Goal: Contribute content

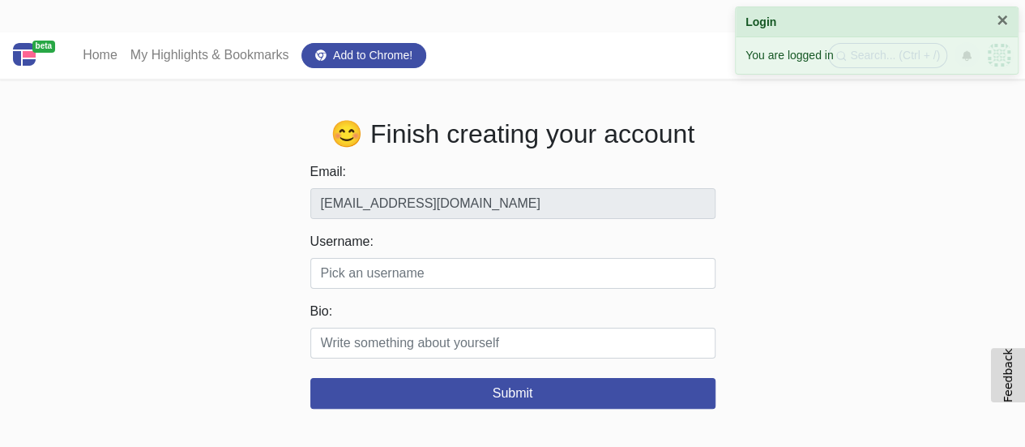
scroll to position [45, 0]
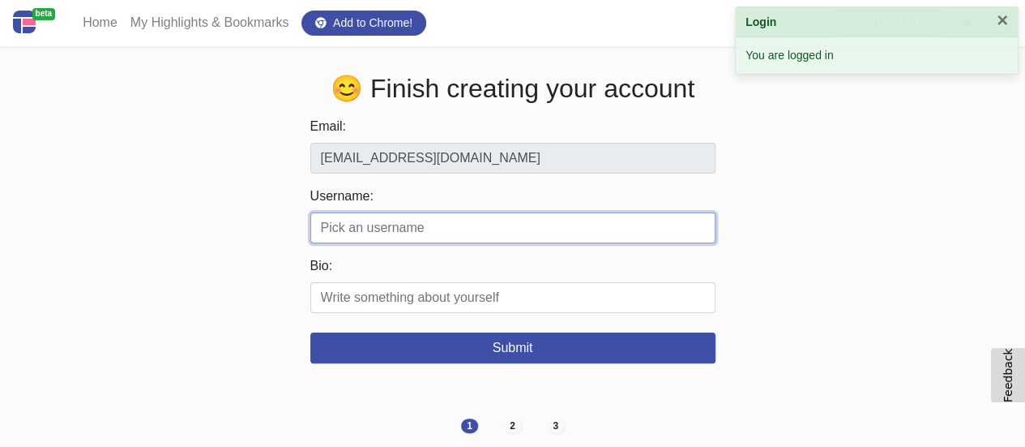
click at [404, 228] on input "Username:" at bounding box center [512, 227] width 405 height 31
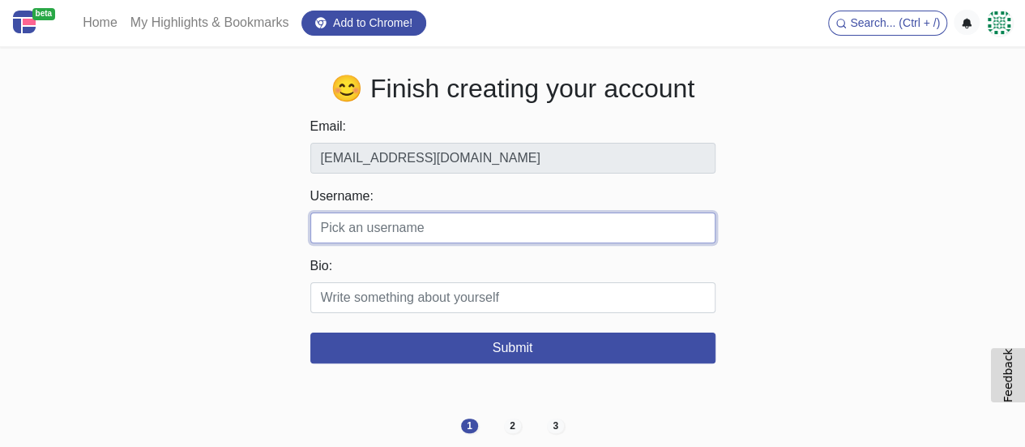
paste input "melvinyamada"
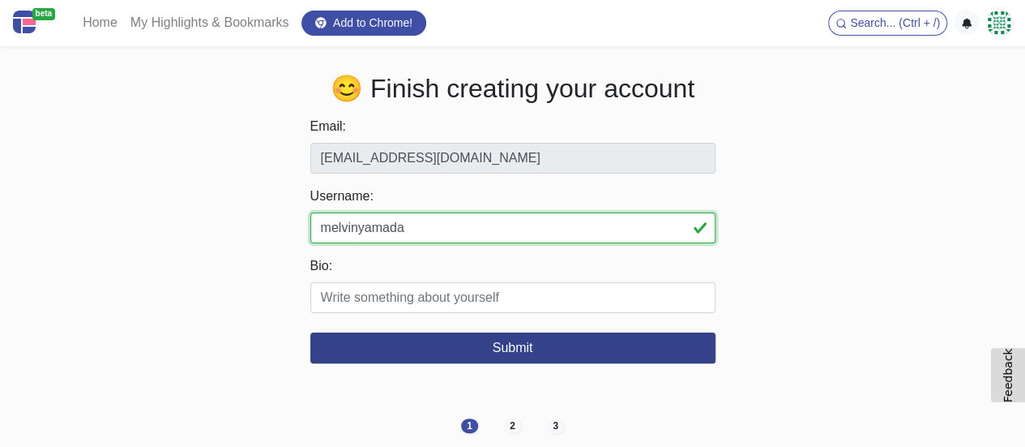
type input "melvinyamada"
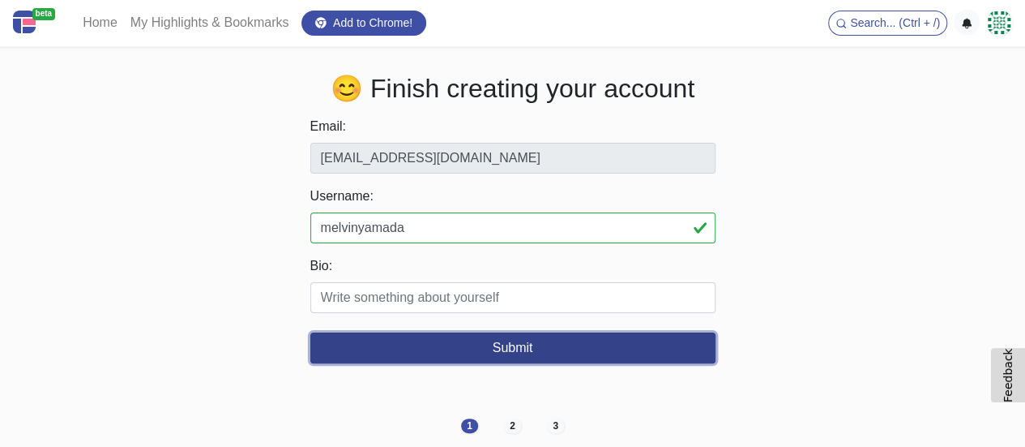
click at [551, 340] on button "Submit" at bounding box center [512, 347] width 405 height 31
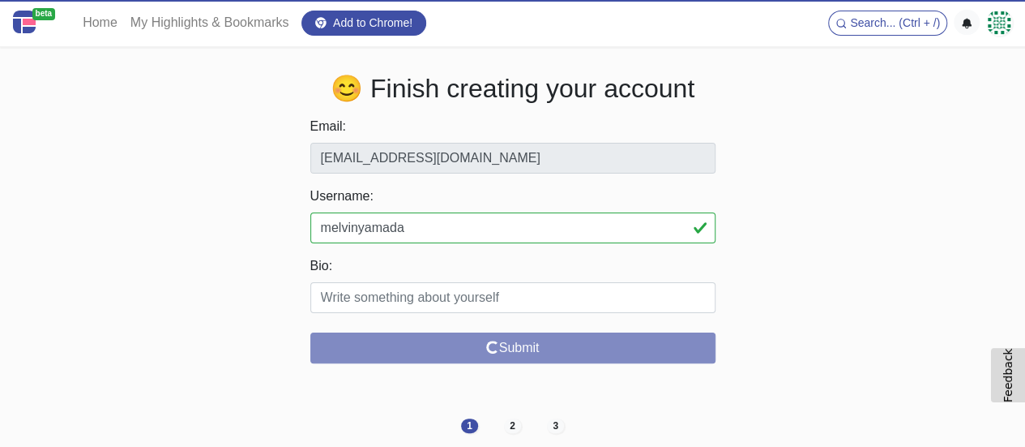
scroll to position [0, 0]
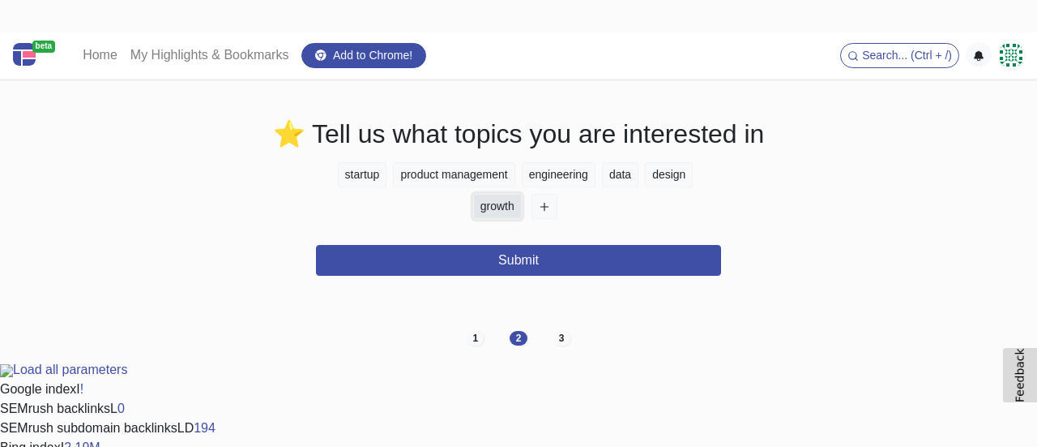
click at [521, 205] on button "growth" at bounding box center [497, 206] width 49 height 25
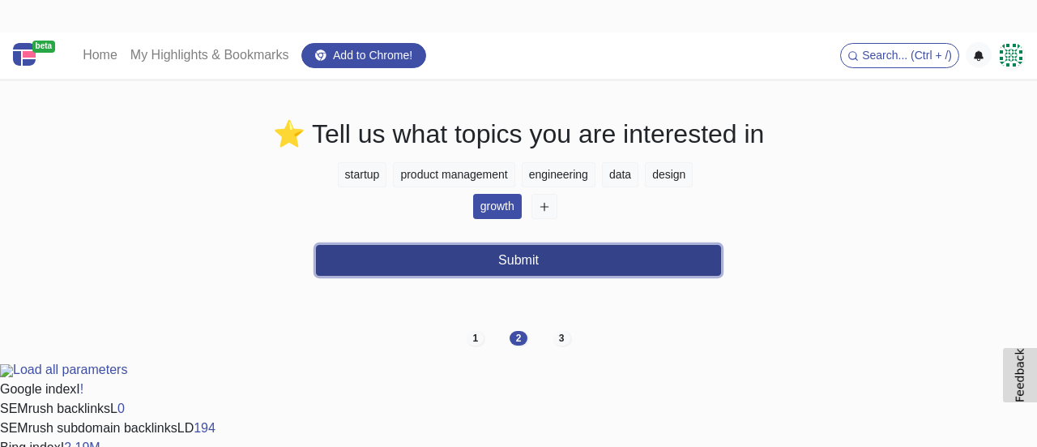
click at [538, 254] on button "Submit" at bounding box center [518, 260] width 405 height 31
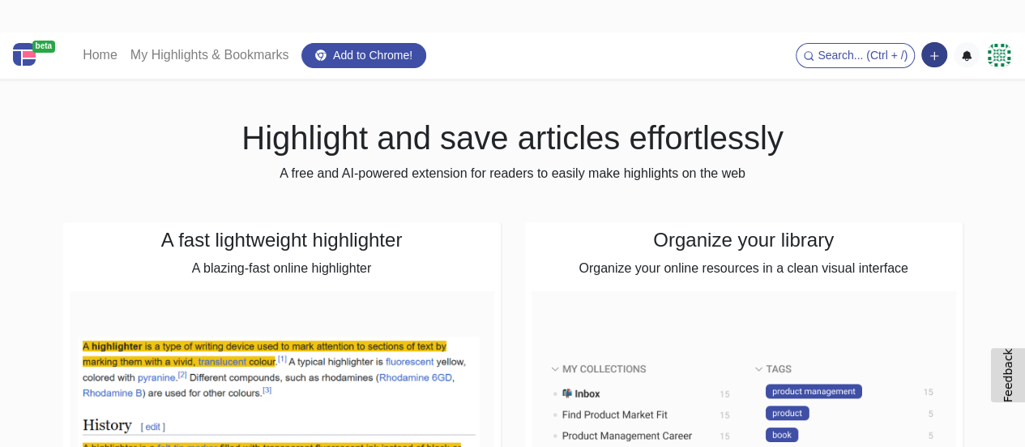
click at [941, 54] on button "button" at bounding box center [935, 54] width 26 height 25
click at [883, 109] on button "Add a note block" at bounding box center [878, 115] width 135 height 26
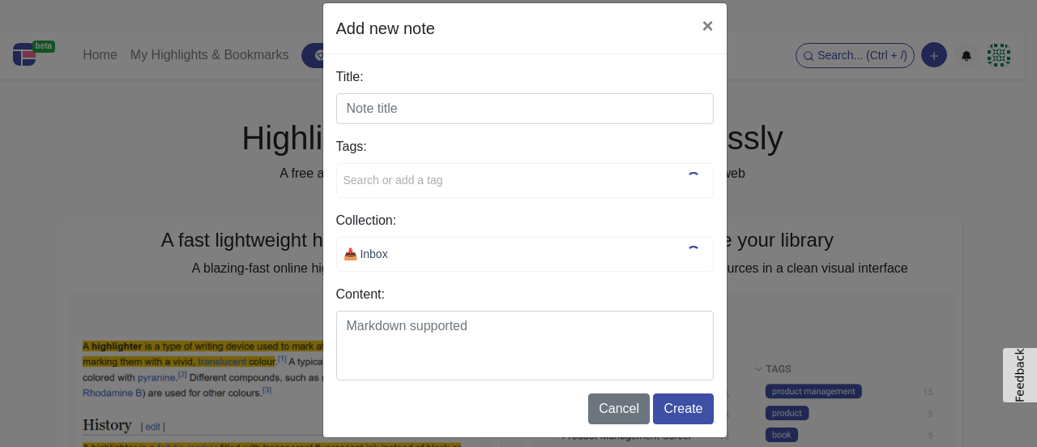
scroll to position [31, 0]
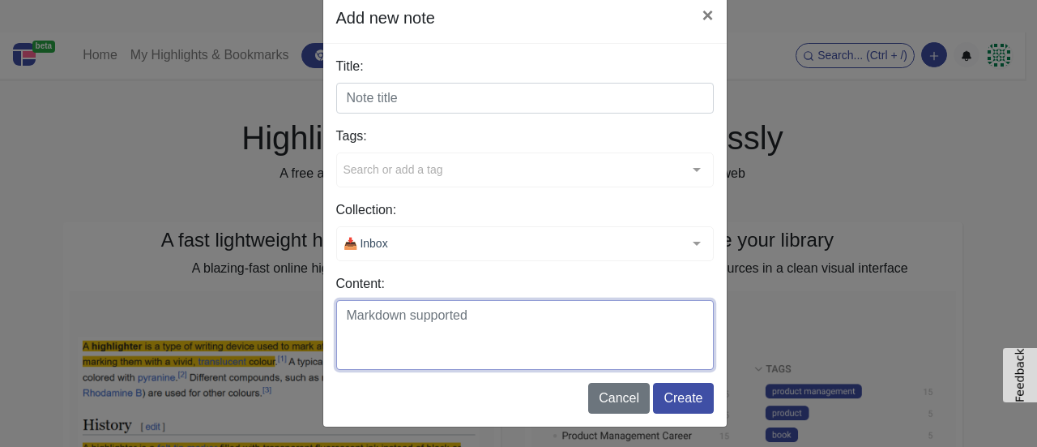
click at [427, 321] on textarea "Content:" at bounding box center [525, 335] width 378 height 70
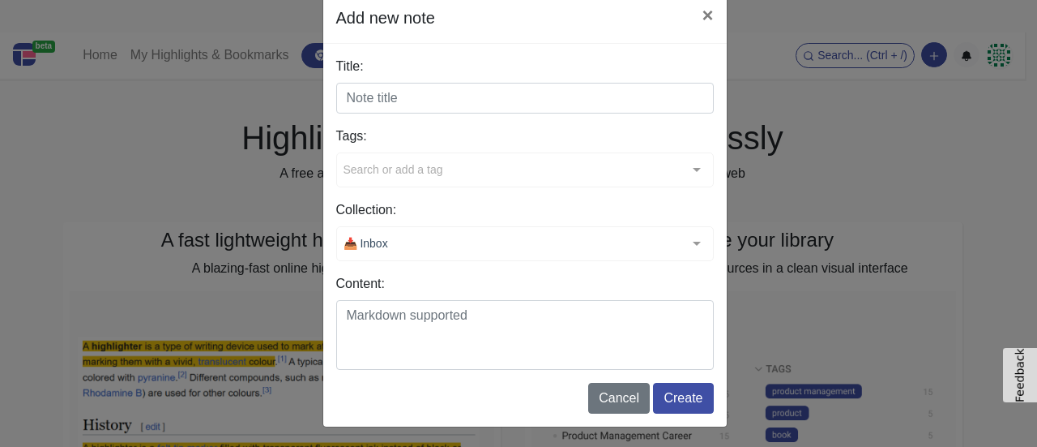
click at [781, 146] on div "Add new note × Title: Tags: Search or add a tag typescript handbook github repo…" at bounding box center [518, 223] width 1037 height 447
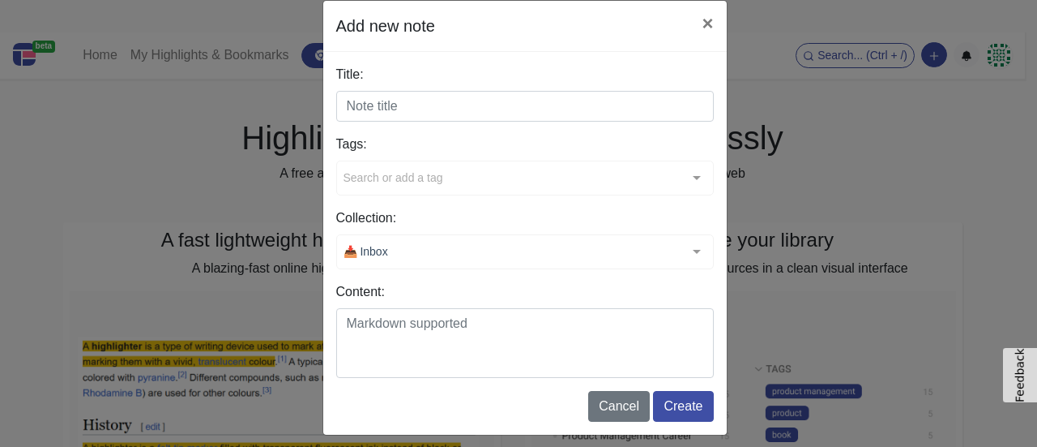
scroll to position [0, 0]
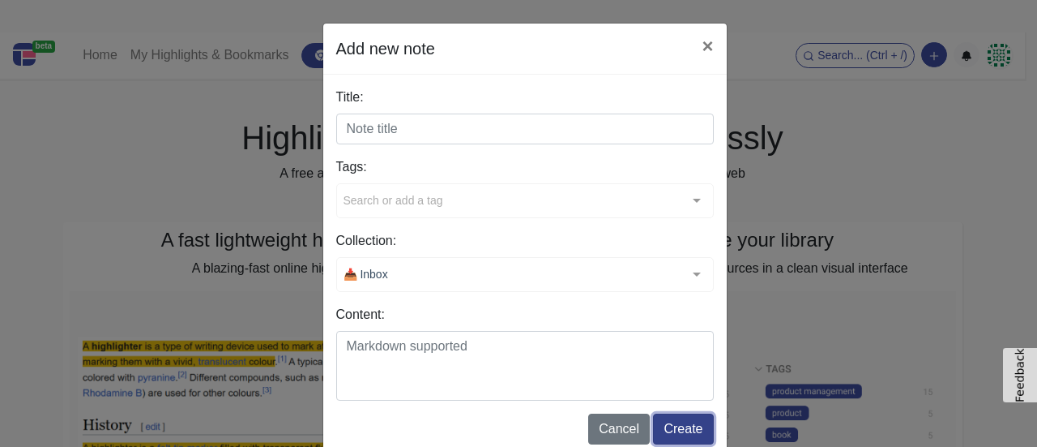
click at [686, 426] on button "Create" at bounding box center [683, 428] width 60 height 31
click at [698, 45] on button "×" at bounding box center [707, 46] width 37 height 45
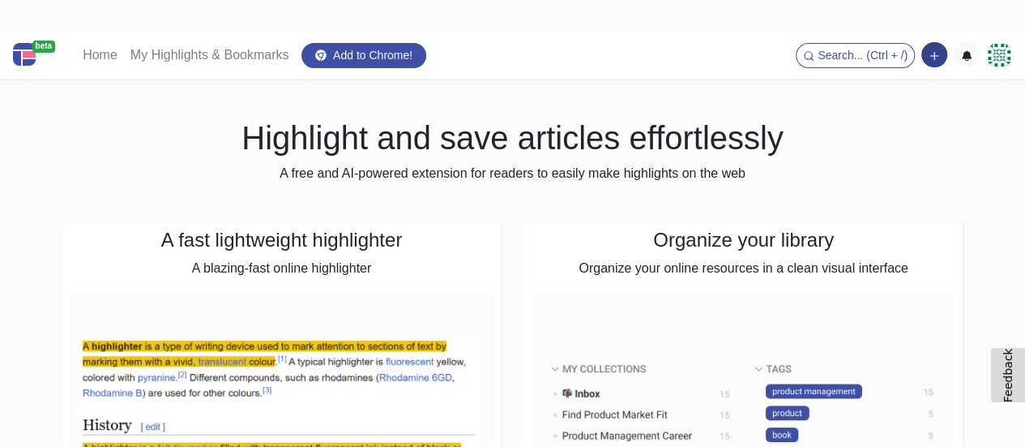
click at [934, 52] on icon "button" at bounding box center [934, 55] width 11 height 11
click at [883, 83] on button "Add a link block" at bounding box center [878, 89] width 135 height 26
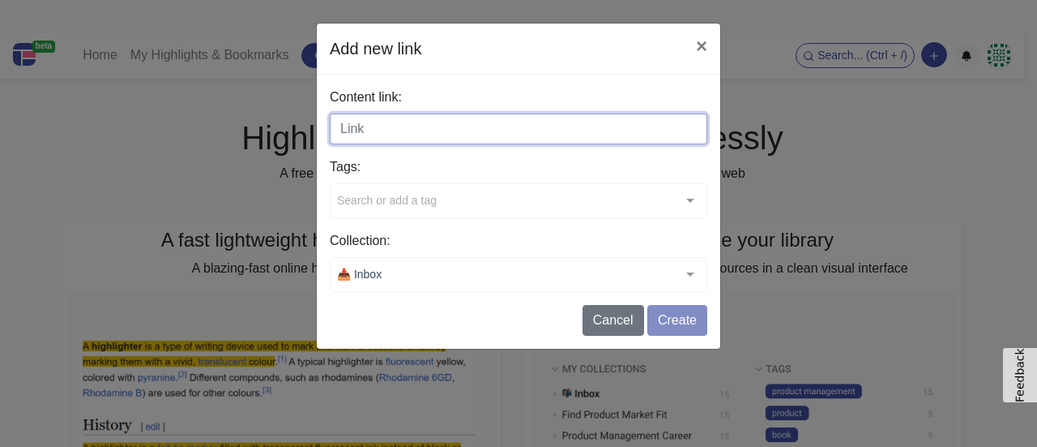
paste input "[URL][DOMAIN_NAME]"
type input "[URL][DOMAIN_NAME]"
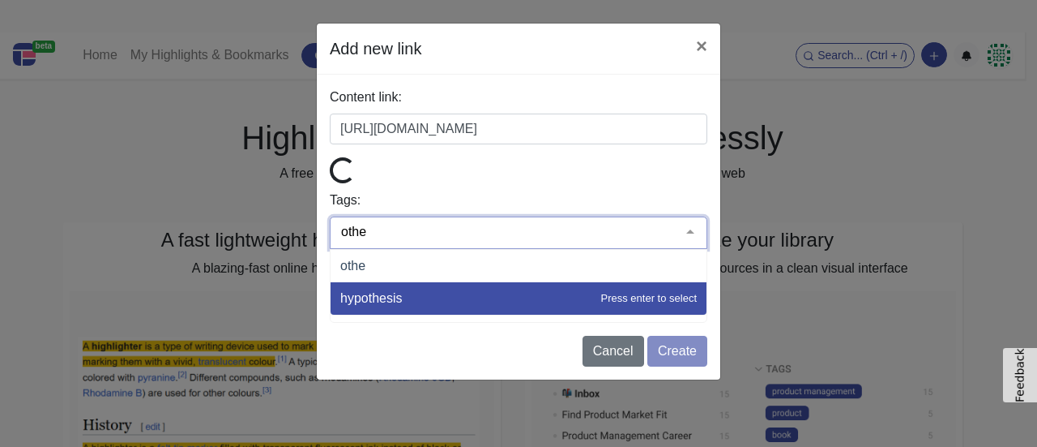
type input "other"
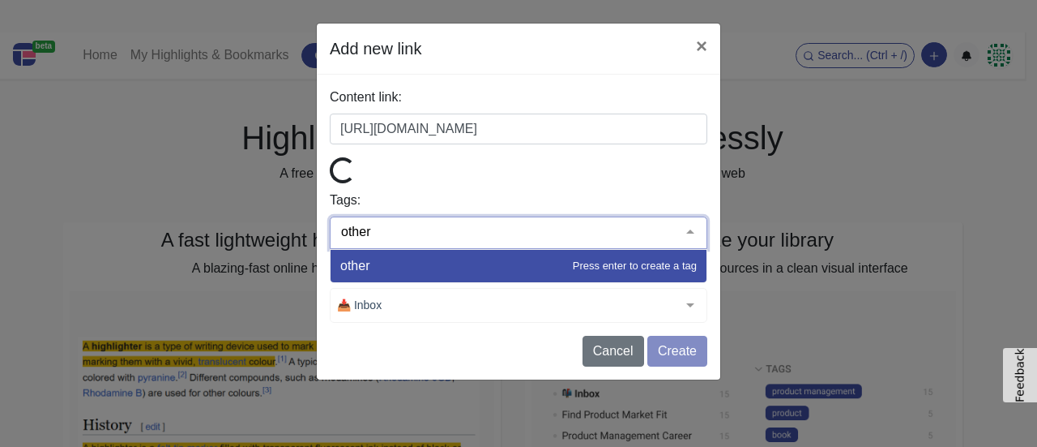
click at [552, 255] on span "other" at bounding box center [519, 266] width 376 height 32
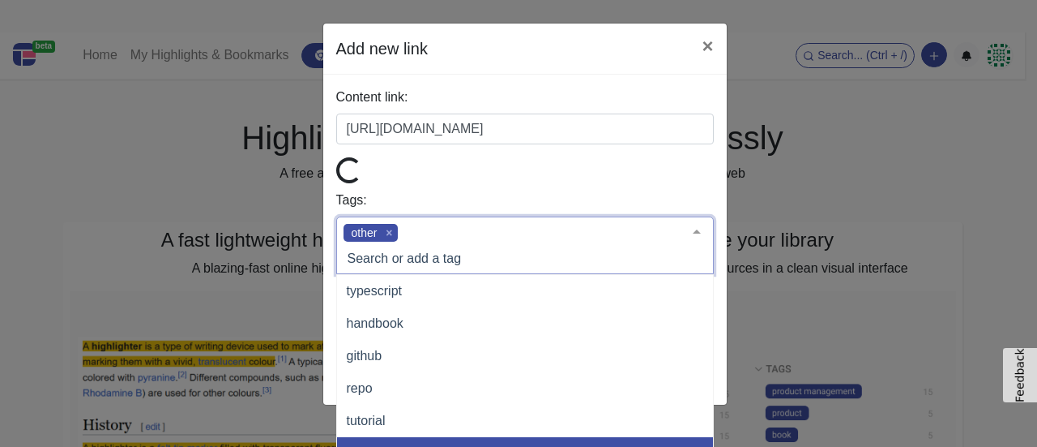
click at [478, 187] on form "Content link: [URL][DOMAIN_NAME] Tags: other typescript handbook github repo tu…" at bounding box center [525, 240] width 378 height 304
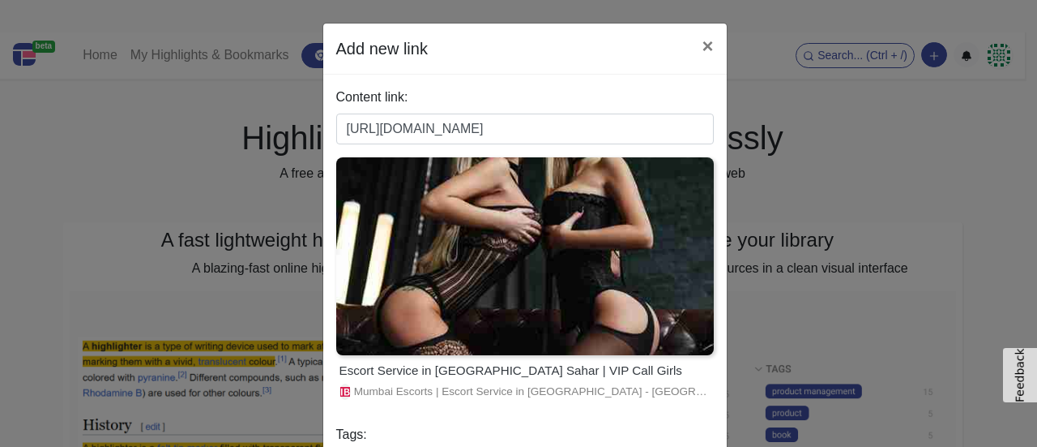
scroll to position [81, 0]
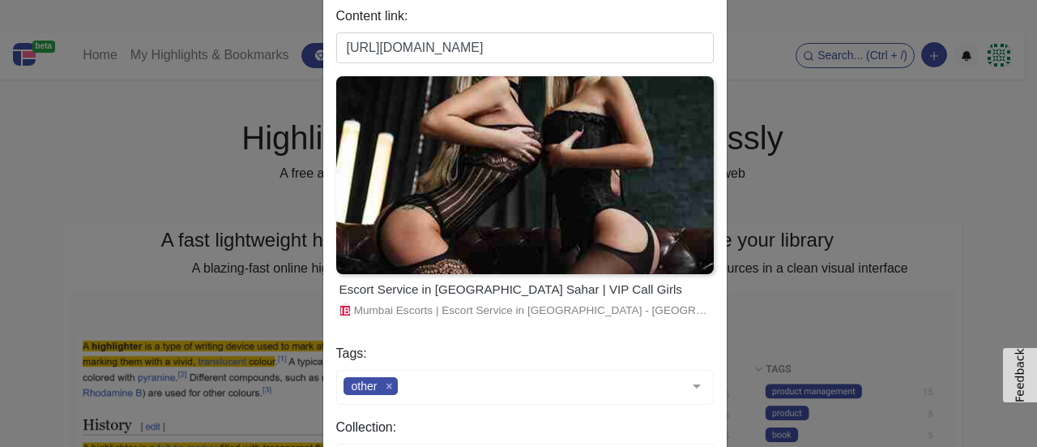
click at [451, 323] on div "Escort Service in [GEOGRAPHIC_DATA] Sahar | VIP Call Girls [GEOGRAPHIC_DATA] Es…" at bounding box center [525, 307] width 378 height 66
click at [451, 317] on span "Mumbai Escorts | Escort Service in [GEOGRAPHIC_DATA] - [GEOGRAPHIC_DATA][PERSON…" at bounding box center [532, 310] width 357 height 16
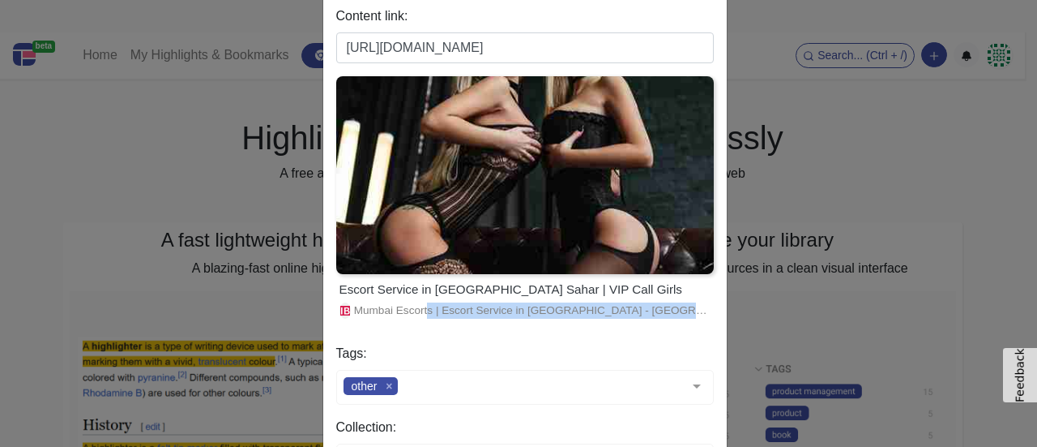
click at [451, 317] on span "Mumbai Escorts | Escort Service in [GEOGRAPHIC_DATA] - [GEOGRAPHIC_DATA][PERSON…" at bounding box center [532, 310] width 357 height 16
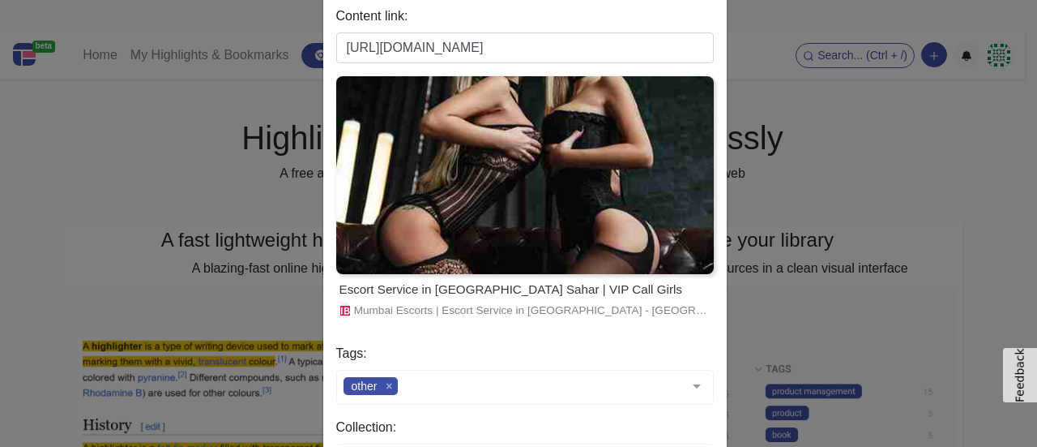
click at [479, 286] on div "Escort Service in [GEOGRAPHIC_DATA] Sahar | VIP Call Girls" at bounding box center [525, 289] width 371 height 19
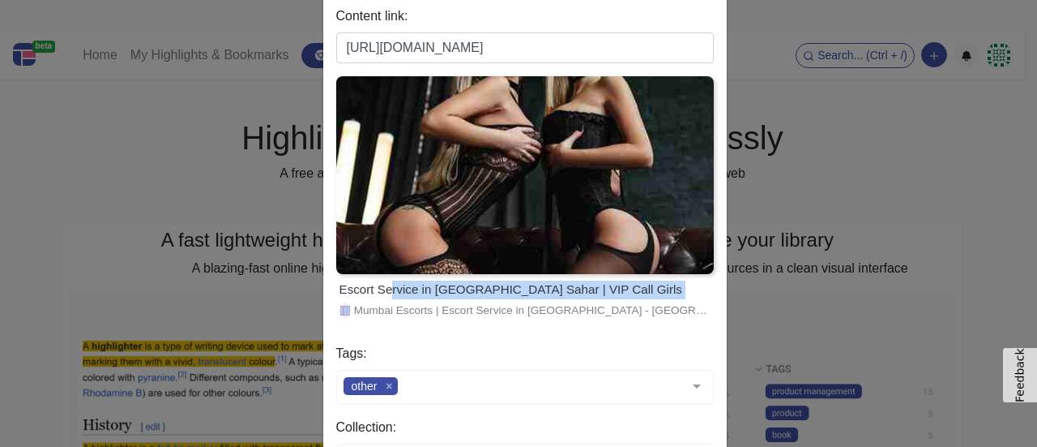
click at [479, 286] on div "Escort Service in [GEOGRAPHIC_DATA] Sahar | VIP Call Girls" at bounding box center [525, 289] width 371 height 19
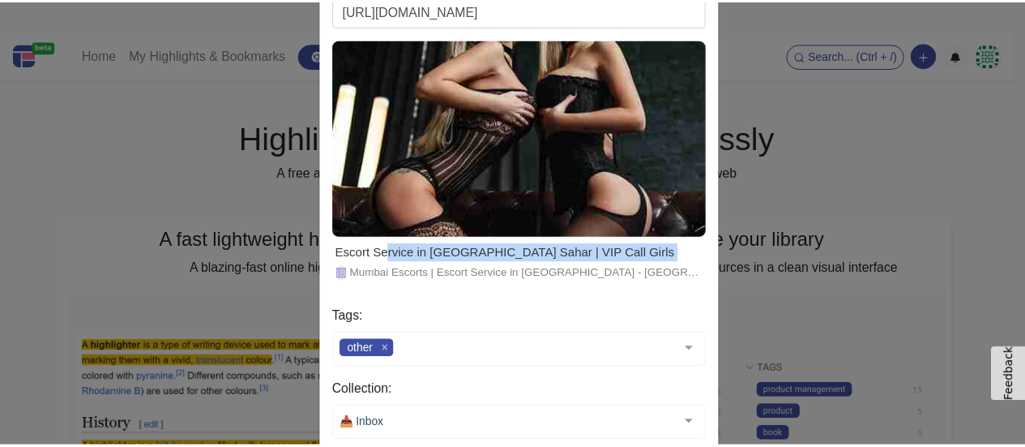
scroll to position [190, 0]
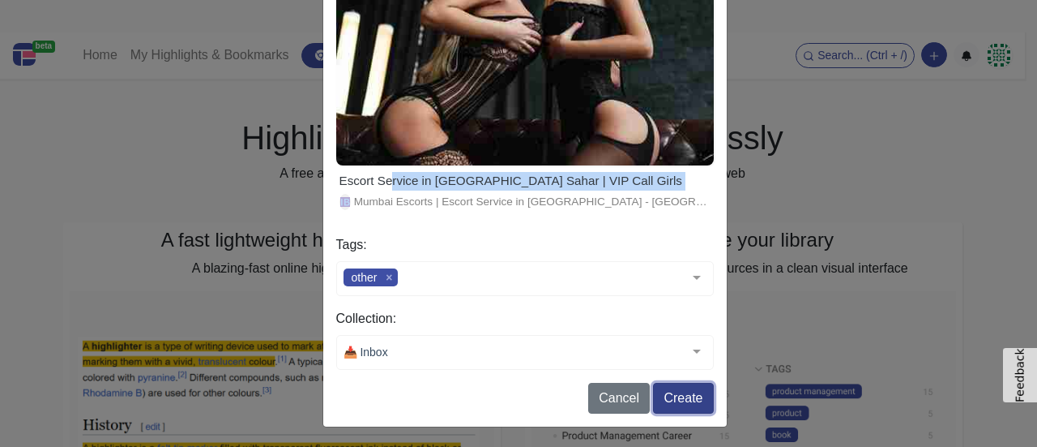
click at [678, 404] on button "Create" at bounding box center [683, 398] width 60 height 31
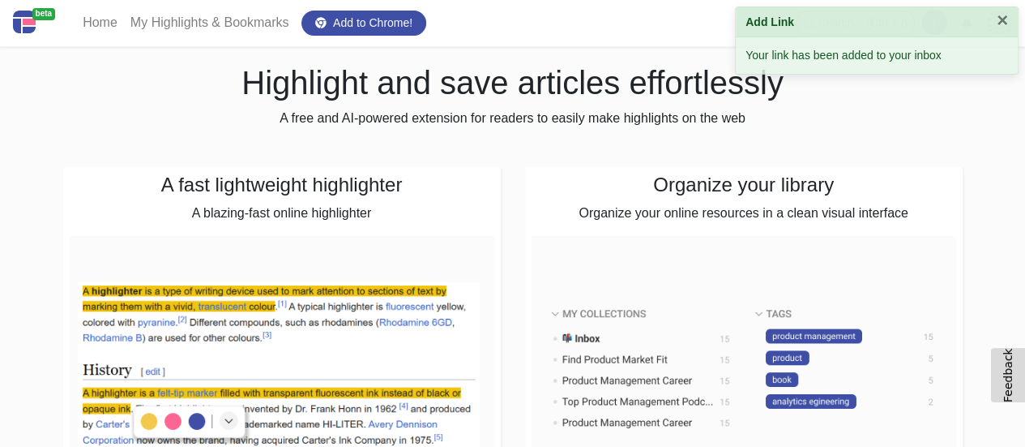
scroll to position [0, 0]
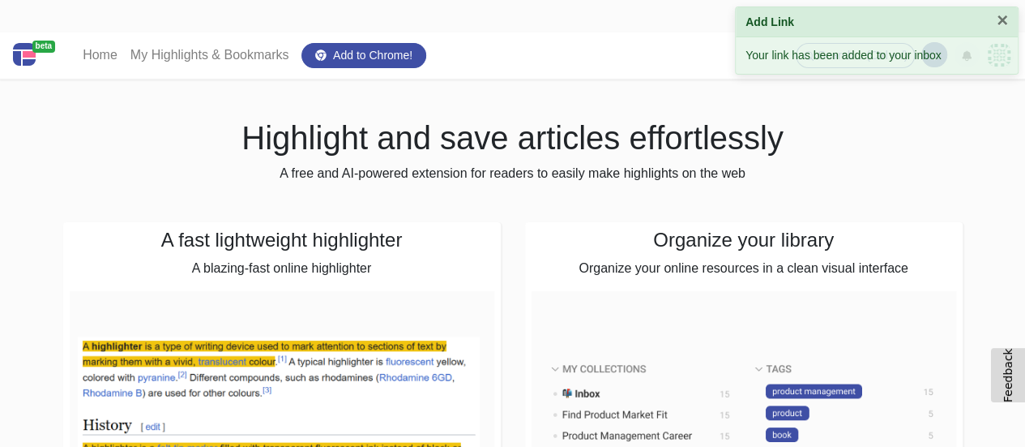
click at [1003, 53] on div "Your link has been added to your inbox" at bounding box center [877, 55] width 282 height 36
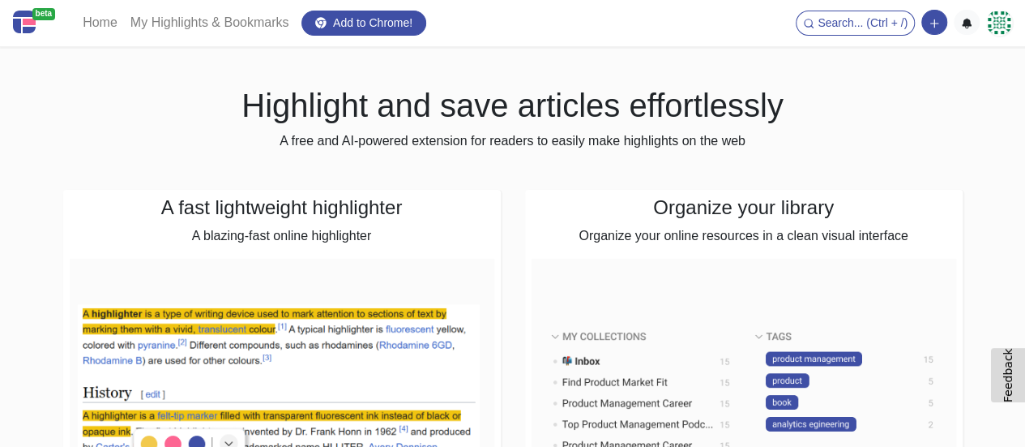
click at [990, 27] on img at bounding box center [999, 23] width 26 height 26
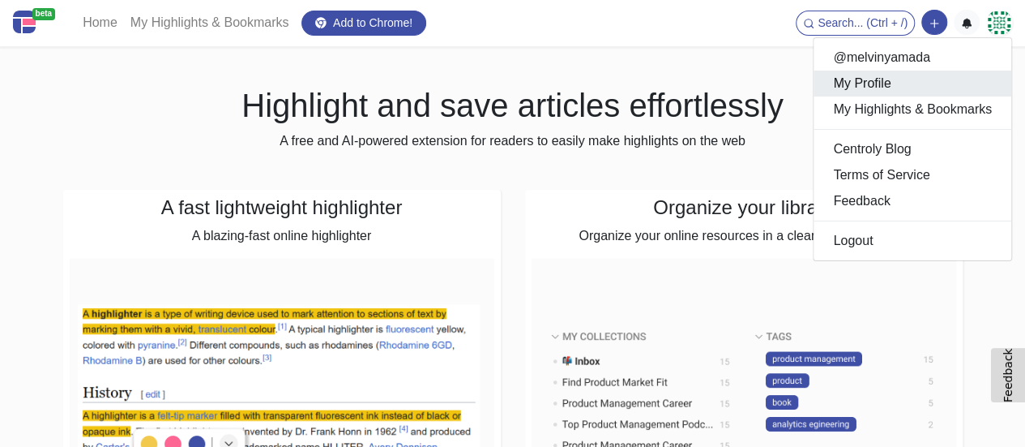
click at [865, 79] on link "My Profile" at bounding box center [913, 84] width 198 height 26
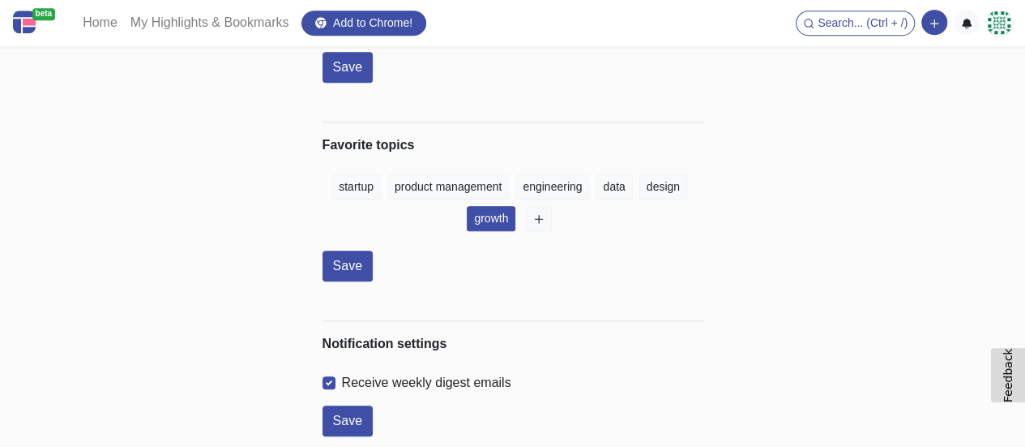
scroll to position [130, 0]
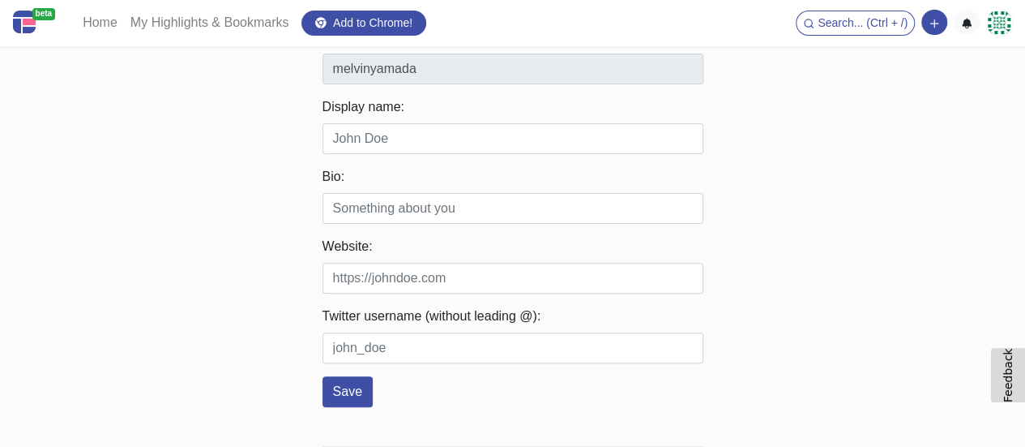
click at [1007, 23] on img at bounding box center [999, 23] width 26 height 26
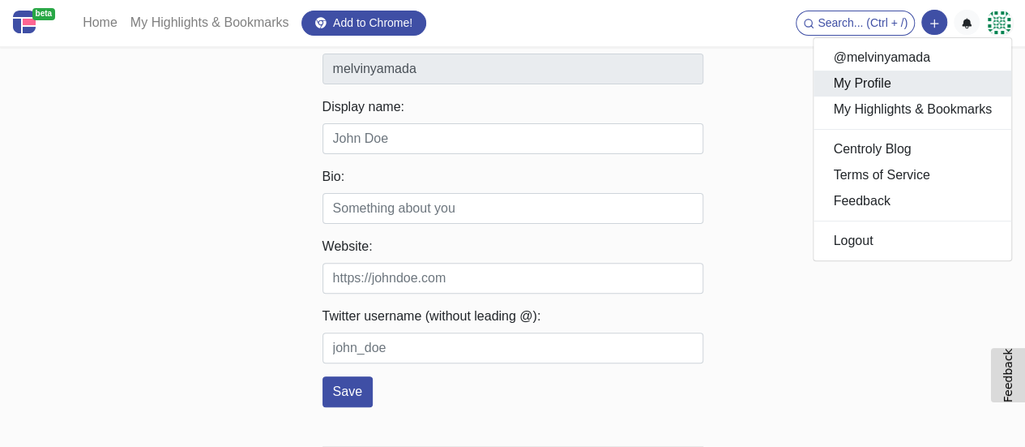
click at [897, 85] on link "My Profile" at bounding box center [913, 84] width 198 height 26
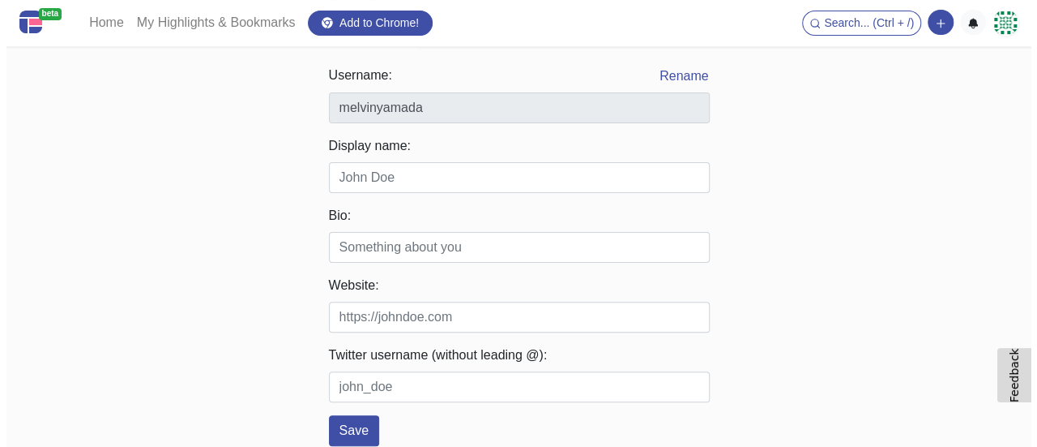
scroll to position [0, 0]
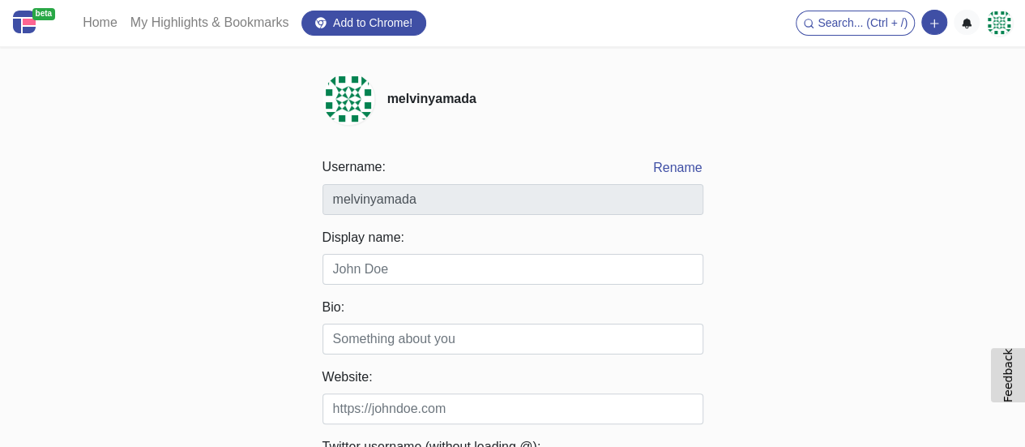
click at [1000, 19] on img at bounding box center [999, 23] width 26 height 26
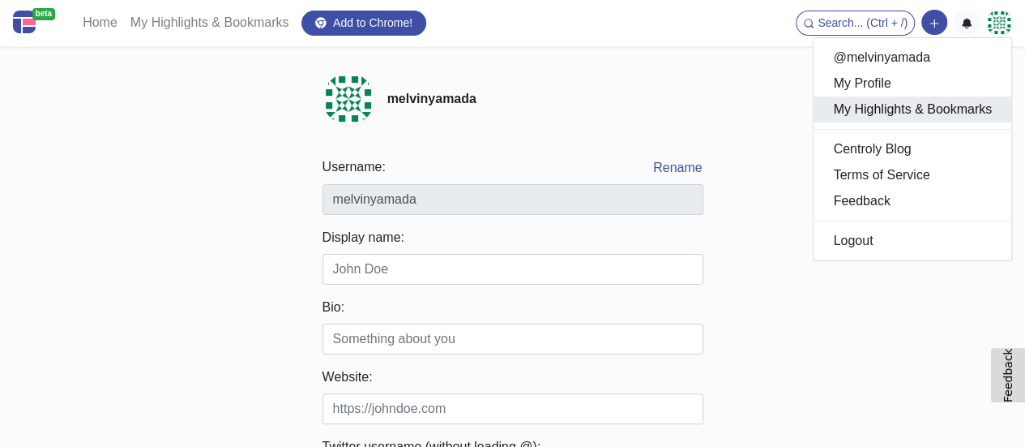
click at [881, 113] on link "My Highlights & Bookmarks" at bounding box center [913, 109] width 198 height 26
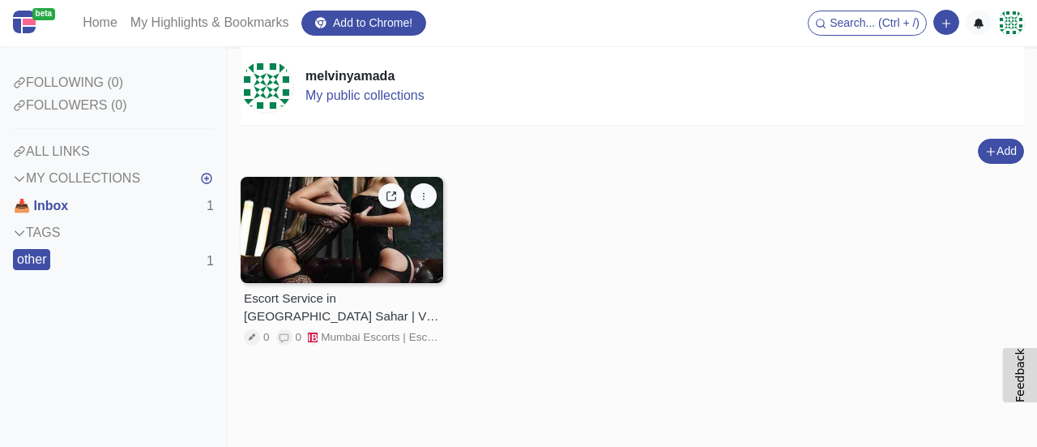
click at [358, 307] on div "Escort Service in [GEOGRAPHIC_DATA] Sahar | VIP Call Girls" at bounding box center [342, 307] width 196 height 37
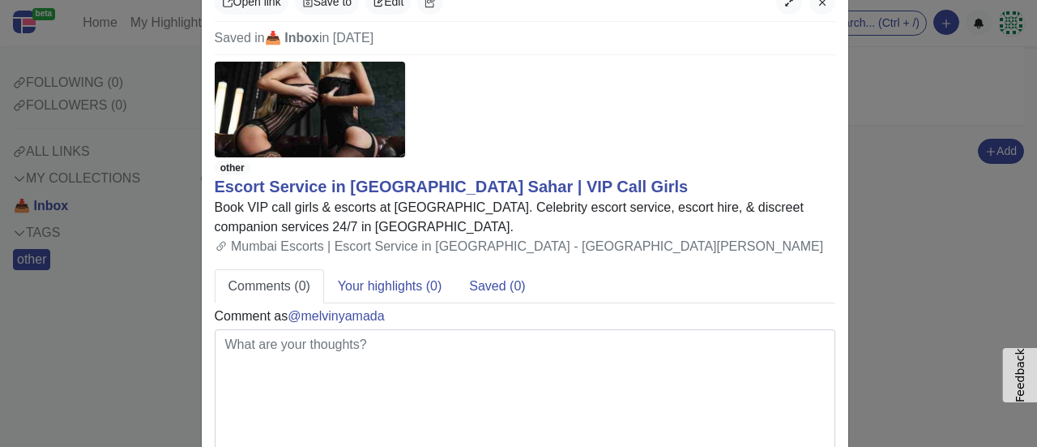
scroll to position [49, 0]
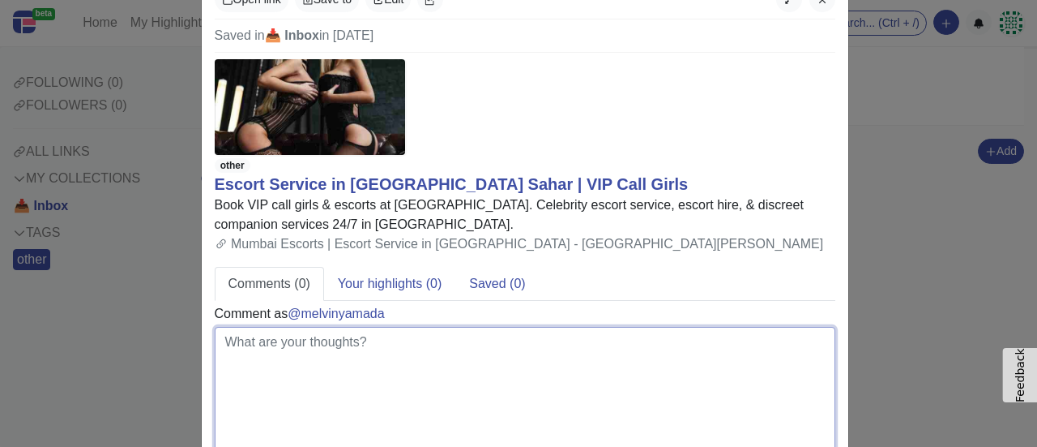
click at [323, 327] on textarea at bounding box center [525, 391] width 621 height 128
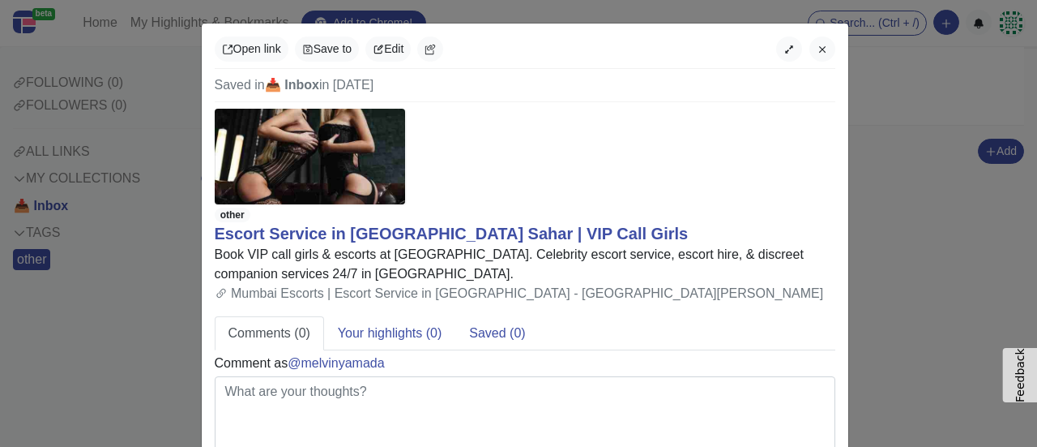
click at [523, 245] on div "Book VIP call girls & escorts at [GEOGRAPHIC_DATA]. Celebrity escort service, e…" at bounding box center [525, 264] width 621 height 39
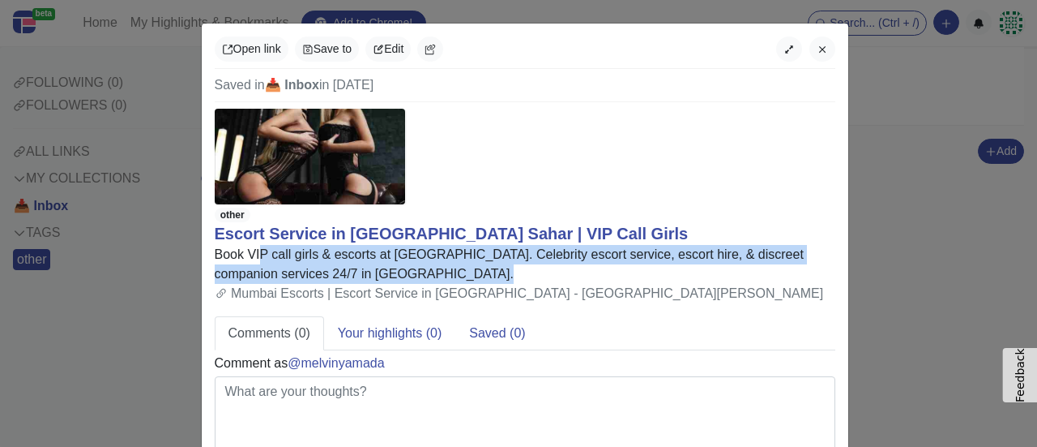
click at [523, 245] on div "Book VIP call girls & escorts at [GEOGRAPHIC_DATA]. Celebrity escort service, e…" at bounding box center [525, 264] width 621 height 39
click at [391, 54] on button "Edit" at bounding box center [388, 48] width 45 height 25
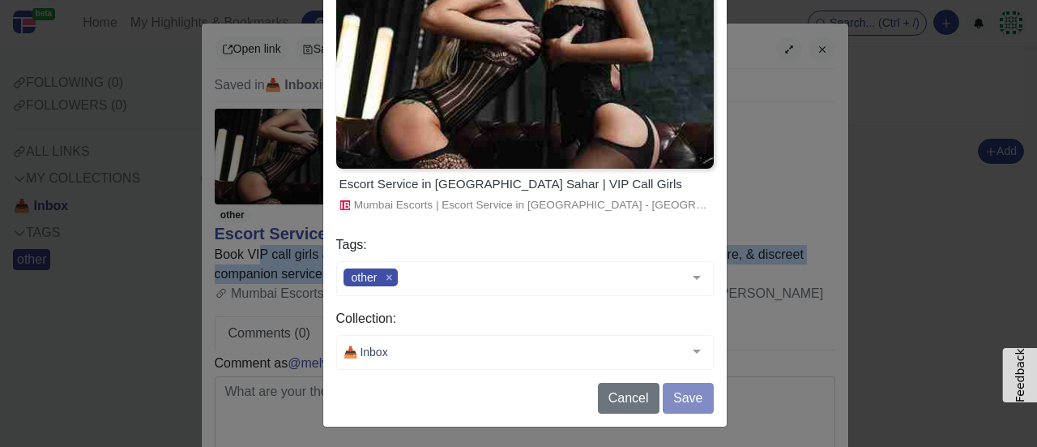
click at [494, 202] on span "Mumbai Escorts | Escort Service in [GEOGRAPHIC_DATA] - [GEOGRAPHIC_DATA][PERSON…" at bounding box center [532, 205] width 357 height 16
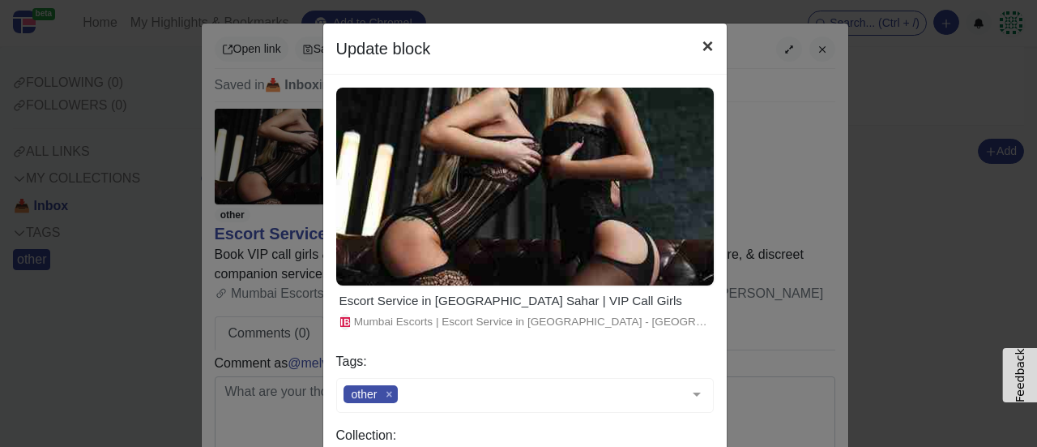
click at [705, 49] on button "×" at bounding box center [707, 46] width 37 height 45
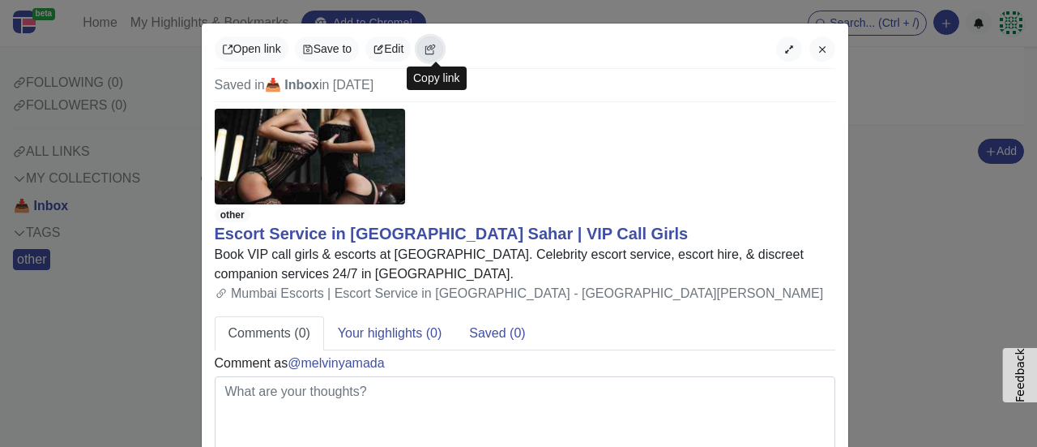
click at [433, 50] on icon "button" at bounding box center [430, 49] width 11 height 11
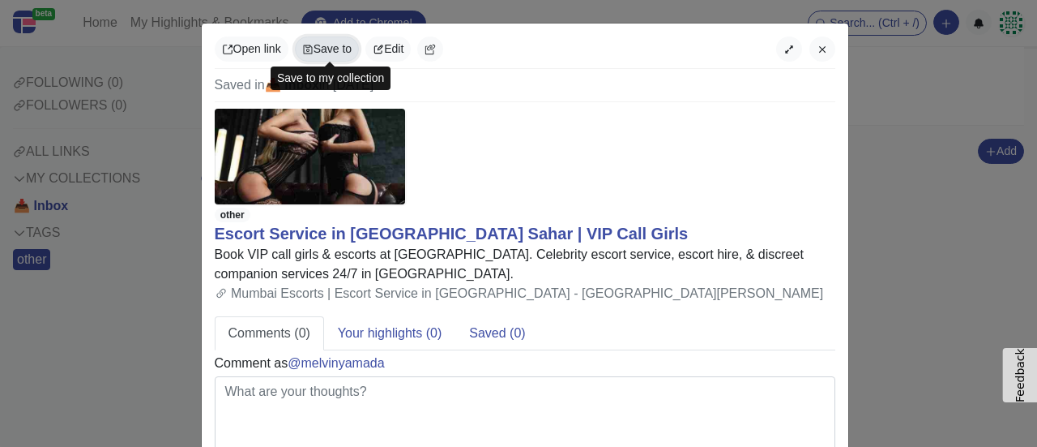
click at [306, 48] on icon "button" at bounding box center [307, 49] width 11 height 11
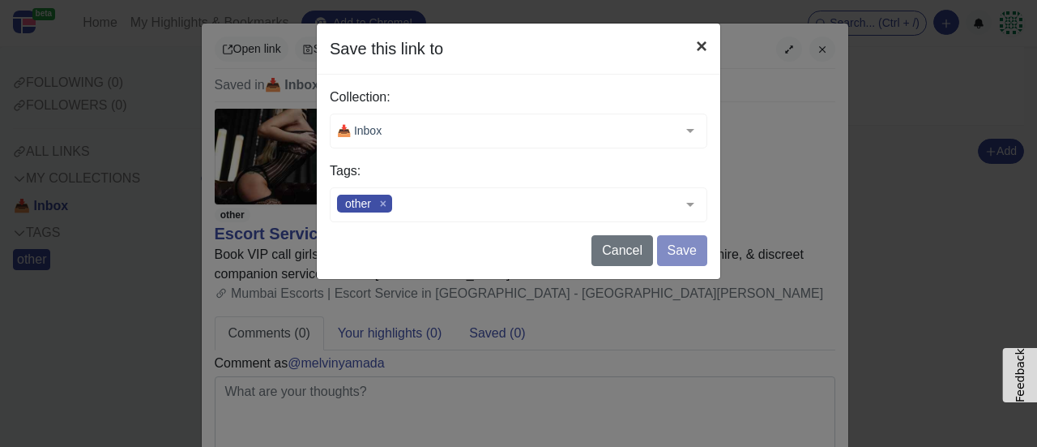
click at [702, 49] on button "×" at bounding box center [701, 46] width 37 height 45
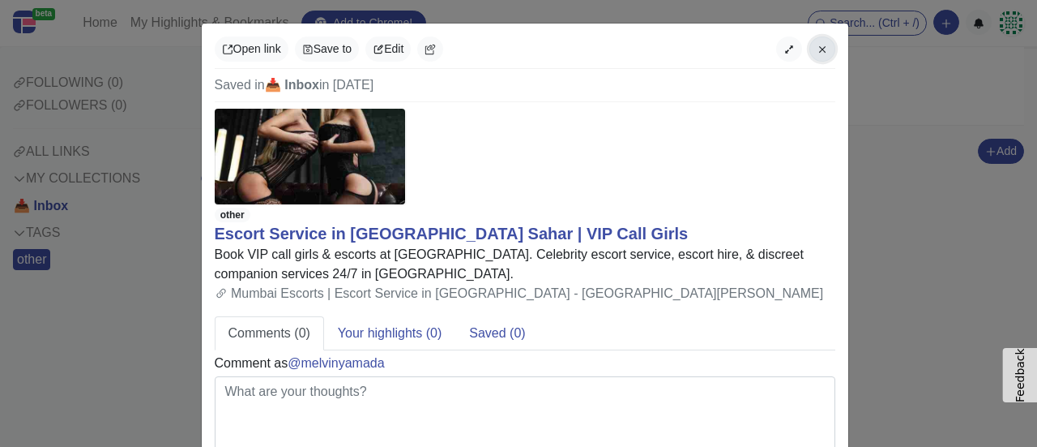
click at [819, 51] on icon "button" at bounding box center [822, 49] width 6 height 6
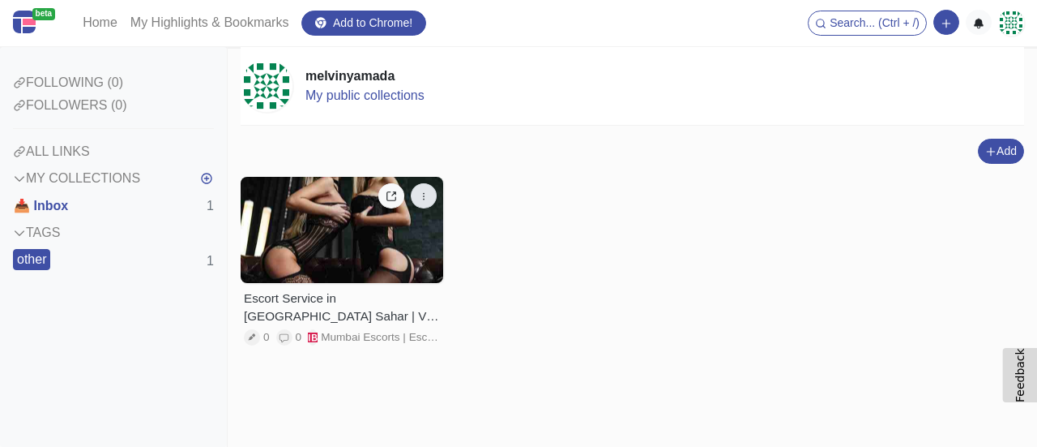
click at [434, 189] on button "button" at bounding box center [424, 195] width 26 height 25
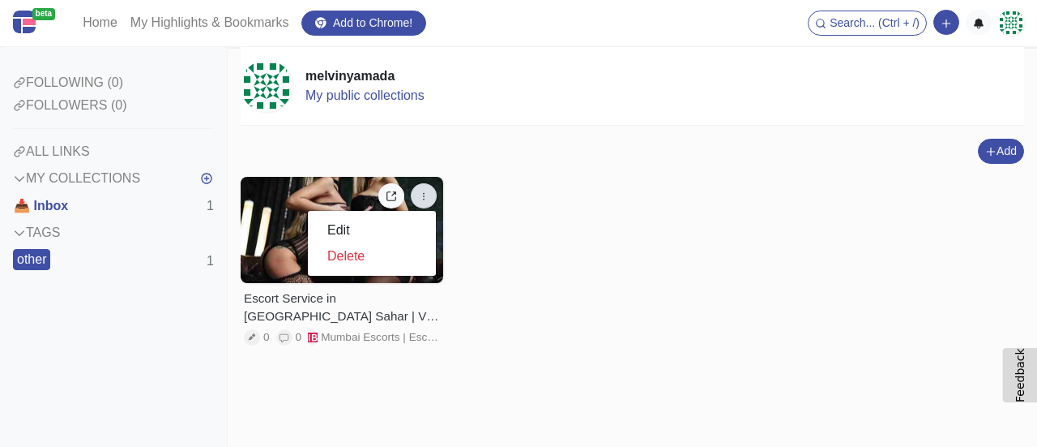
click at [562, 152] on div "Add Add a link block Add a note block" at bounding box center [633, 151] width 784 height 25
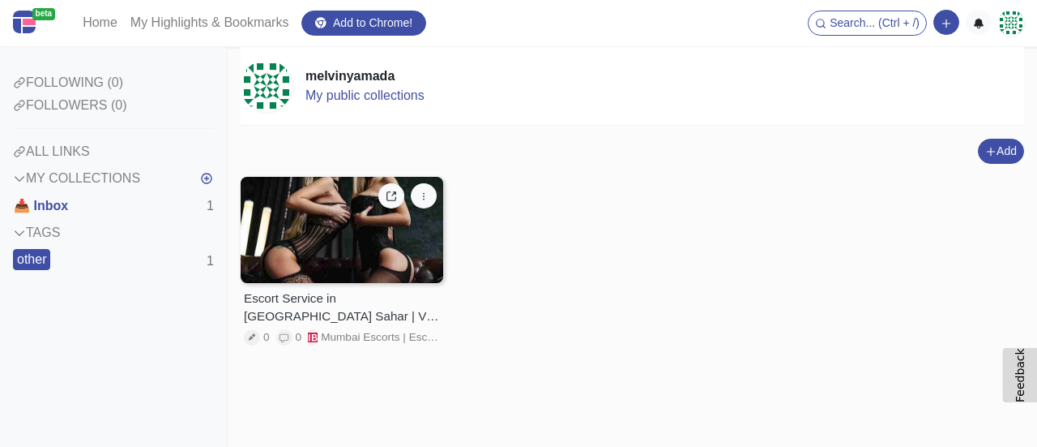
click at [376, 243] on div at bounding box center [342, 230] width 203 height 106
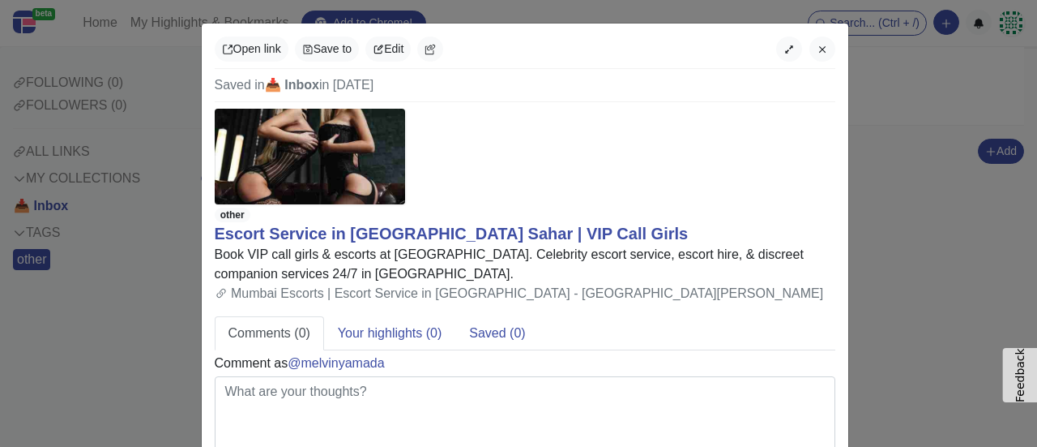
click at [914, 92] on div "Open link Save to Edit Saved in 📥 Inbox in [DATE] other Escort Service in [GEOG…" at bounding box center [518, 223] width 1037 height 447
